Goal: Information Seeking & Learning: Learn about a topic

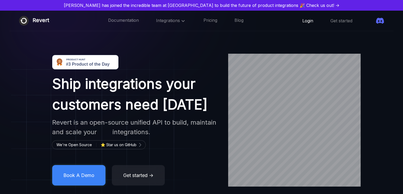
click at [303, 20] on link "Login" at bounding box center [308, 21] width 11 height 6
click at [384, 22] on icon at bounding box center [380, 20] width 8 height 6
drag, startPoint x: 318, startPoint y: 17, endPoint x: 318, endPoint y: 20, distance: 3.2
click at [318, 20] on div "Login Get started" at bounding box center [344, 21] width 82 height 8
click at [331, 20] on link "Get started" at bounding box center [342, 21] width 22 height 6
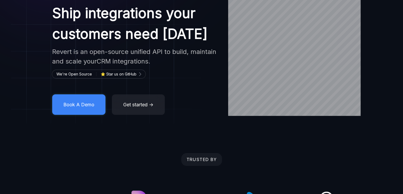
scroll to position [85, 0]
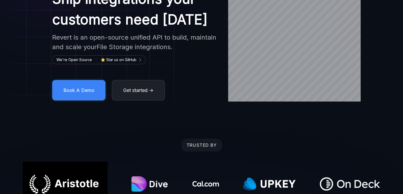
click at [121, 100] on button "Get started →" at bounding box center [138, 90] width 53 height 20
click at [355, 97] on div "Ship integrations your customers need today Revert is an open-source unified AP…" at bounding box center [201, 35] width 403 height 133
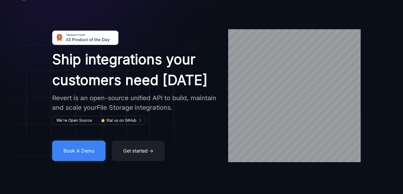
scroll to position [0, 0]
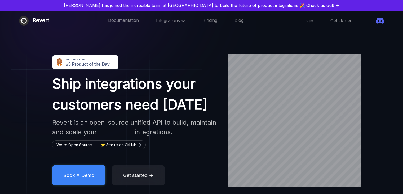
click at [370, 21] on span at bounding box center [370, 21] width 0 height 0
click at [331, 19] on link "Get started" at bounding box center [342, 21] width 22 height 6
click at [303, 21] on link "Login" at bounding box center [308, 21] width 11 height 6
click at [186, 157] on div "Ship integrations your customers need today Revert is an open-source unified AP…" at bounding box center [136, 120] width 186 height 130
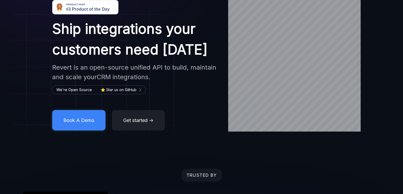
scroll to position [74, 0]
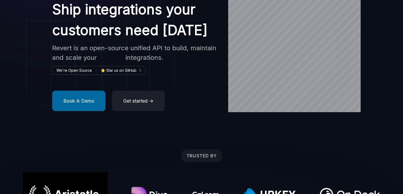
click at [87, 111] on button "Book A Demo" at bounding box center [78, 100] width 53 height 20
click at [88, 111] on button "Book A Demo" at bounding box center [78, 100] width 53 height 20
click at [84, 111] on button "Book A Demo" at bounding box center [78, 100] width 53 height 20
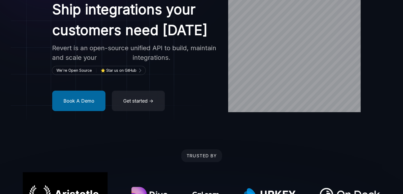
click at [84, 111] on button "Book A Demo" at bounding box center [78, 100] width 53 height 20
click at [67, 111] on button "Book A Demo" at bounding box center [78, 100] width 53 height 20
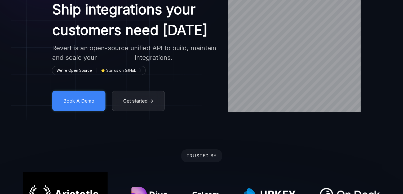
click at [140, 111] on button "Get started →" at bounding box center [138, 100] width 53 height 20
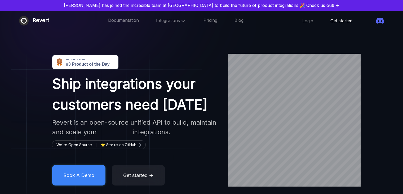
click at [331, 20] on link "Get started" at bounding box center [342, 21] width 22 height 6
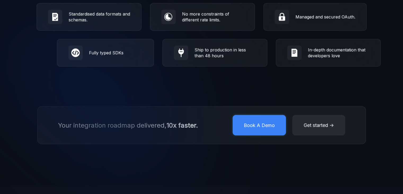
scroll to position [917, 0]
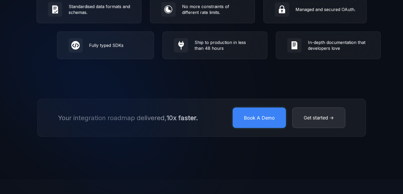
click at [305, 128] on button "Get started →" at bounding box center [318, 117] width 53 height 20
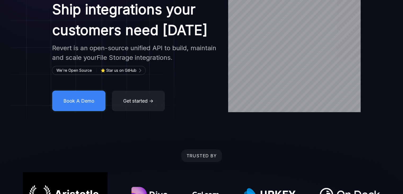
scroll to position [56, 0]
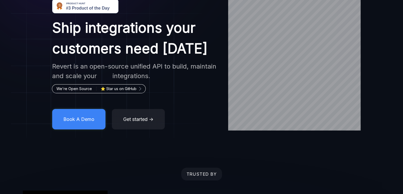
click at [123, 93] on span at bounding box center [98, 88] width 93 height 8
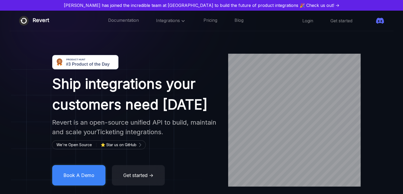
click at [170, 17] on div "Integrations" at bounding box center [171, 20] width 30 height 7
click at [204, 21] on link "Pricing" at bounding box center [211, 20] width 14 height 7
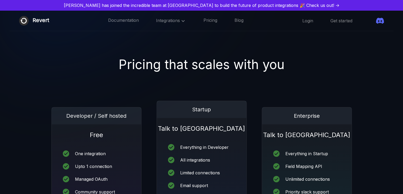
click at [129, 77] on img at bounding box center [145, 42] width 300 height 182
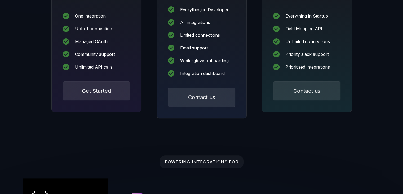
scroll to position [138, 0]
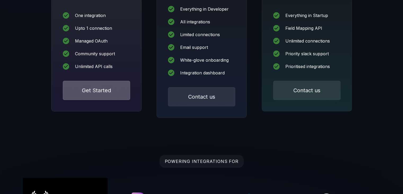
click at [115, 87] on button "Get Started" at bounding box center [96, 90] width 67 height 19
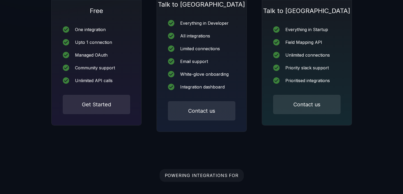
scroll to position [127, 0]
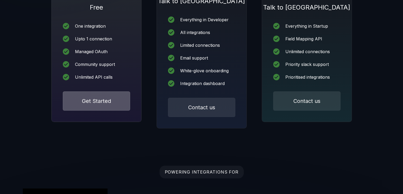
click at [119, 103] on button "Get Started" at bounding box center [96, 100] width 67 height 19
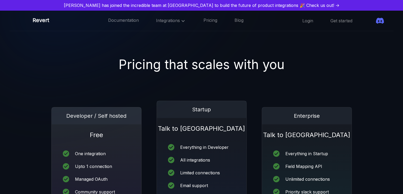
scroll to position [127, 0]
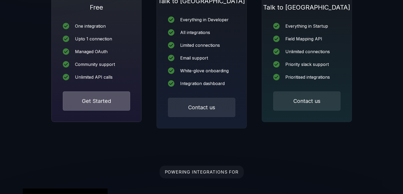
click at [90, 107] on button "Get Started" at bounding box center [96, 100] width 67 height 19
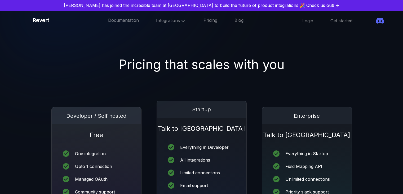
scroll to position [127, 0]
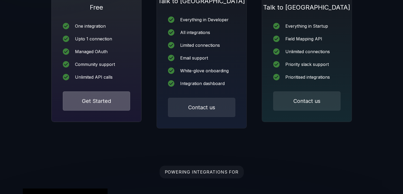
click at [115, 108] on button "Get Started" at bounding box center [96, 100] width 67 height 19
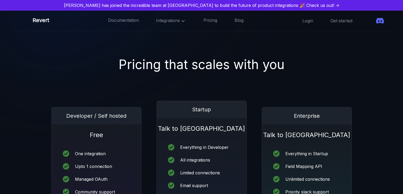
scroll to position [127, 0]
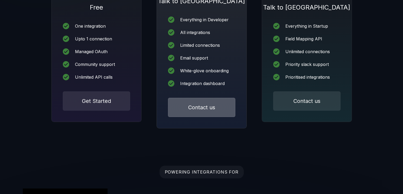
click at [229, 109] on button "Contact us" at bounding box center [201, 107] width 67 height 19
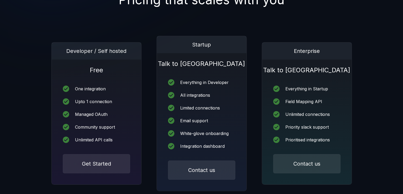
scroll to position [0, 0]
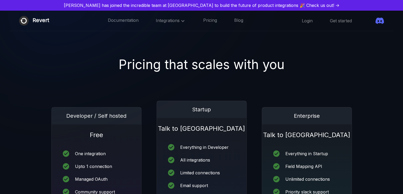
click at [384, 22] on icon at bounding box center [380, 20] width 8 height 6
click at [150, 86] on img at bounding box center [145, 42] width 300 height 182
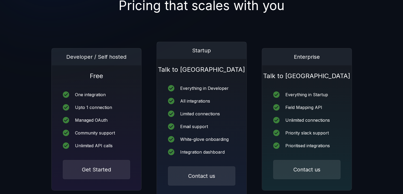
scroll to position [106, 0]
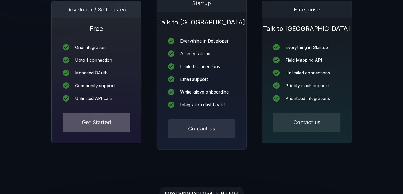
click at [109, 124] on button "Get Started" at bounding box center [96, 121] width 67 height 19
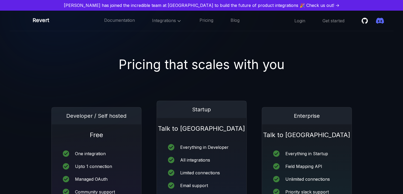
scroll to position [106, 0]
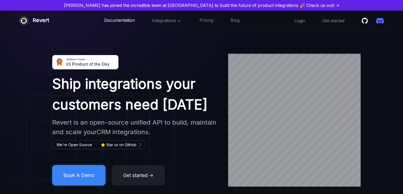
click at [123, 21] on link "Documentation" at bounding box center [119, 20] width 31 height 7
click at [302, 18] on link "Login" at bounding box center [300, 21] width 11 height 6
